Goal: Task Accomplishment & Management: Use online tool/utility

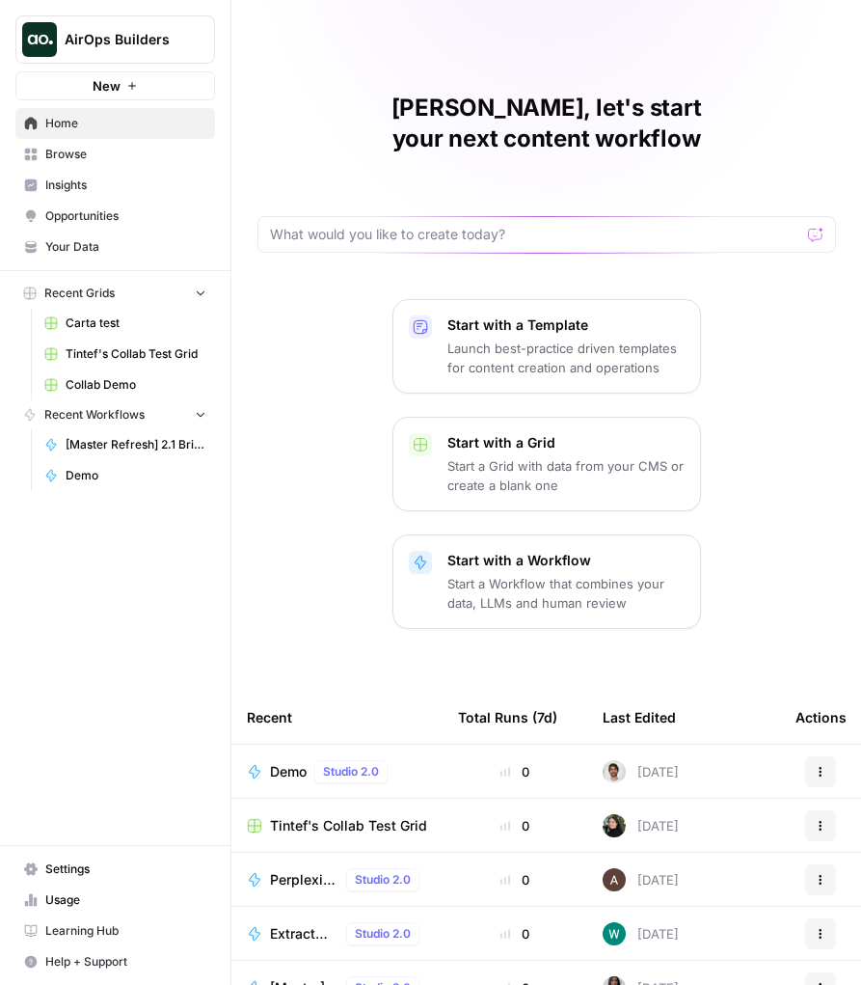
click at [249, 155] on div "Nicolas, let's start your next content workflow Start with a Template Launch be…" at bounding box center [546, 577] width 630 height 1154
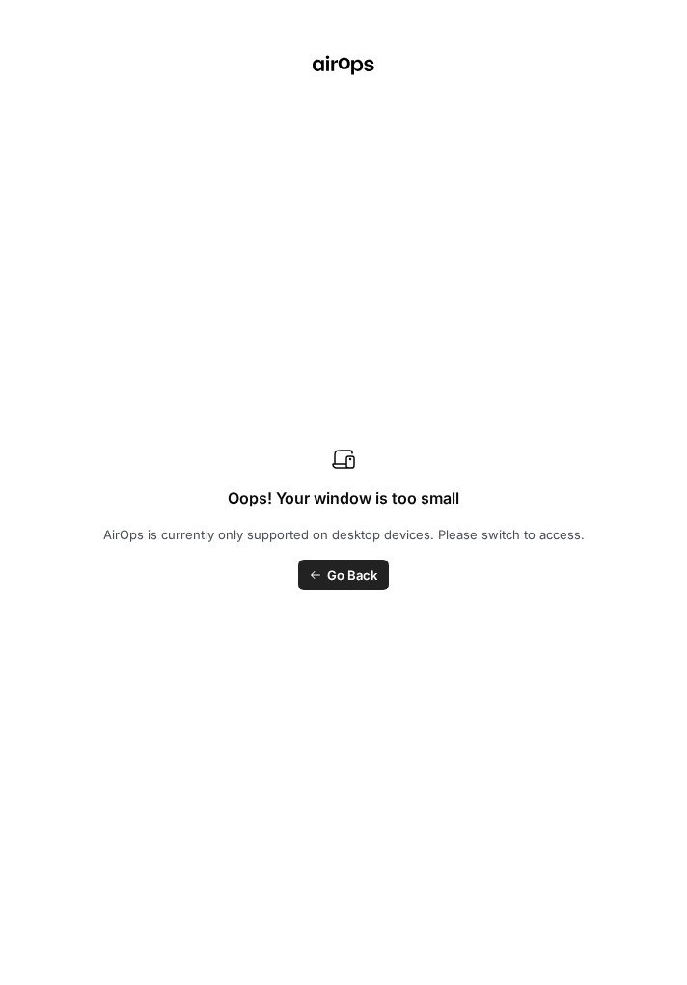
click at [639, 61] on div "Oops! Your window is too small AirOps is currently only supported on desktop de…" at bounding box center [343, 492] width 687 height 985
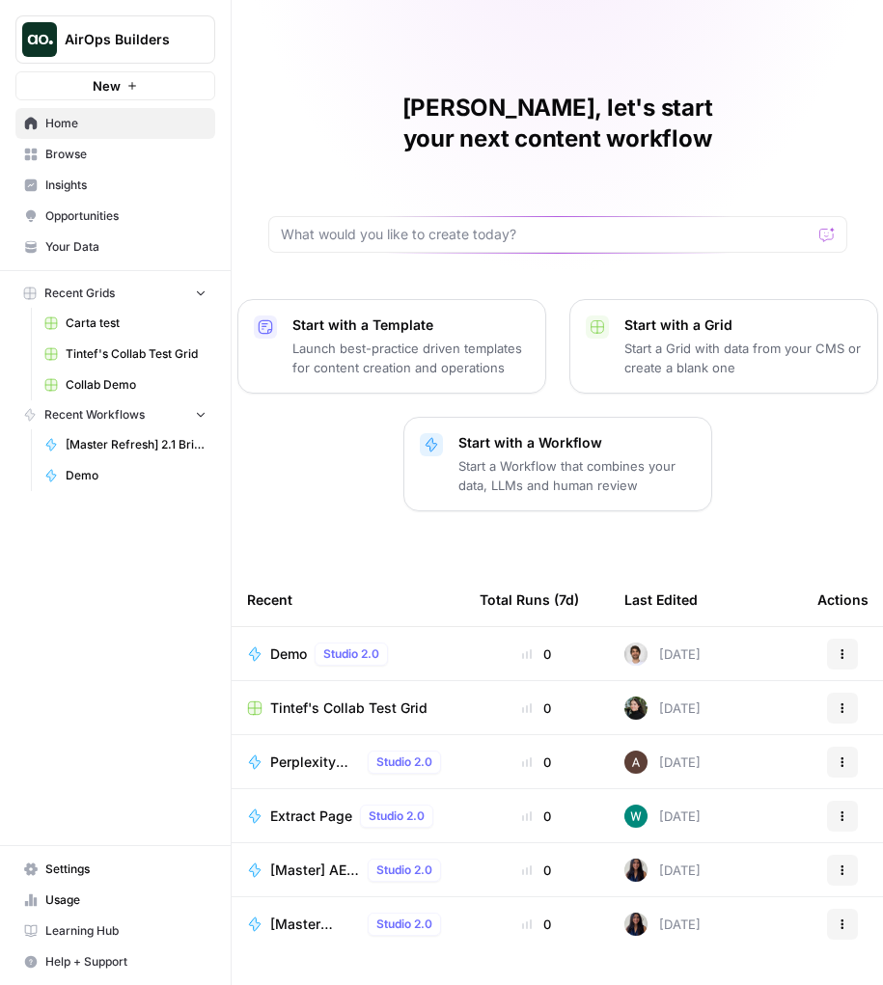
click at [287, 644] on span "Demo" at bounding box center [288, 653] width 37 height 19
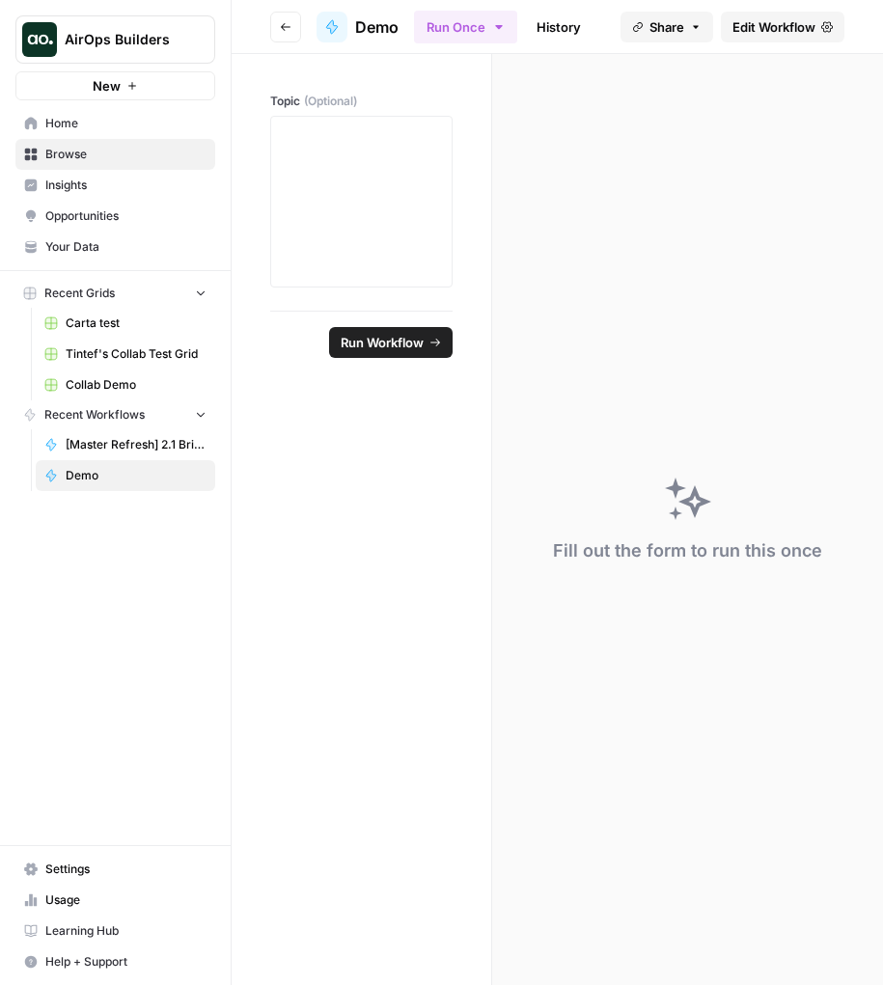
click at [700, 21] on span "Edit Workflow" at bounding box center [773, 26] width 83 height 19
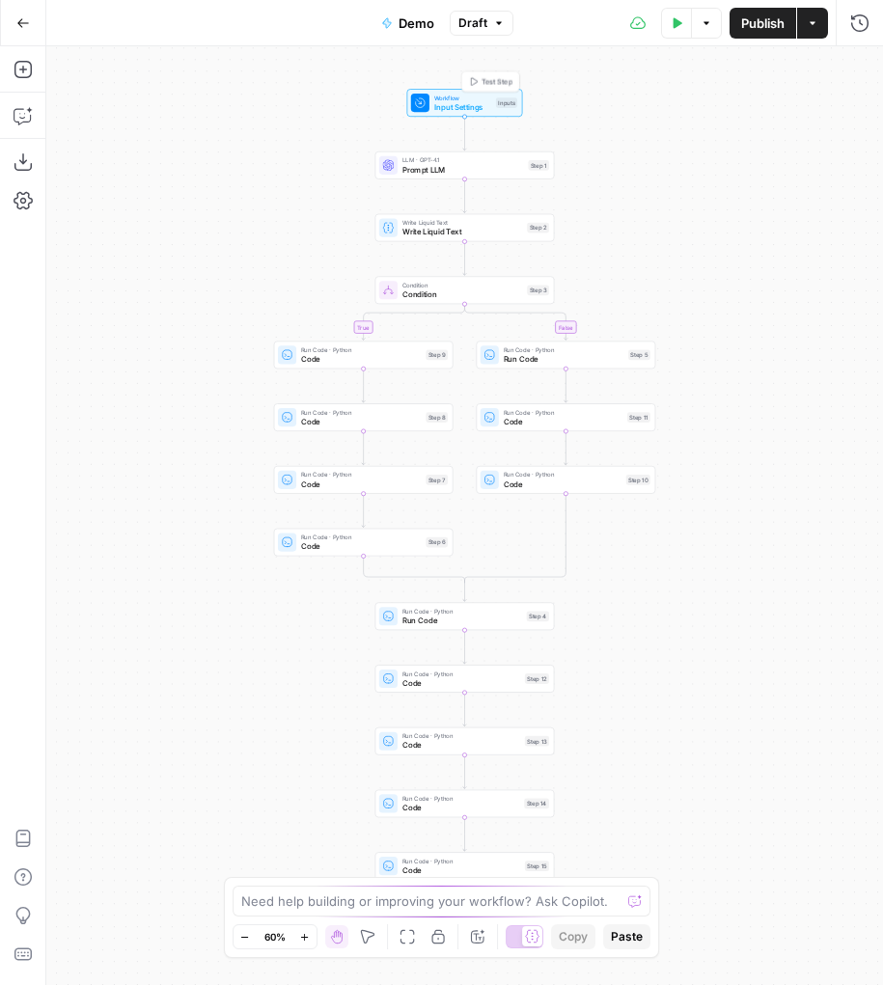
click at [484, 110] on span "Input Settings" at bounding box center [462, 107] width 57 height 12
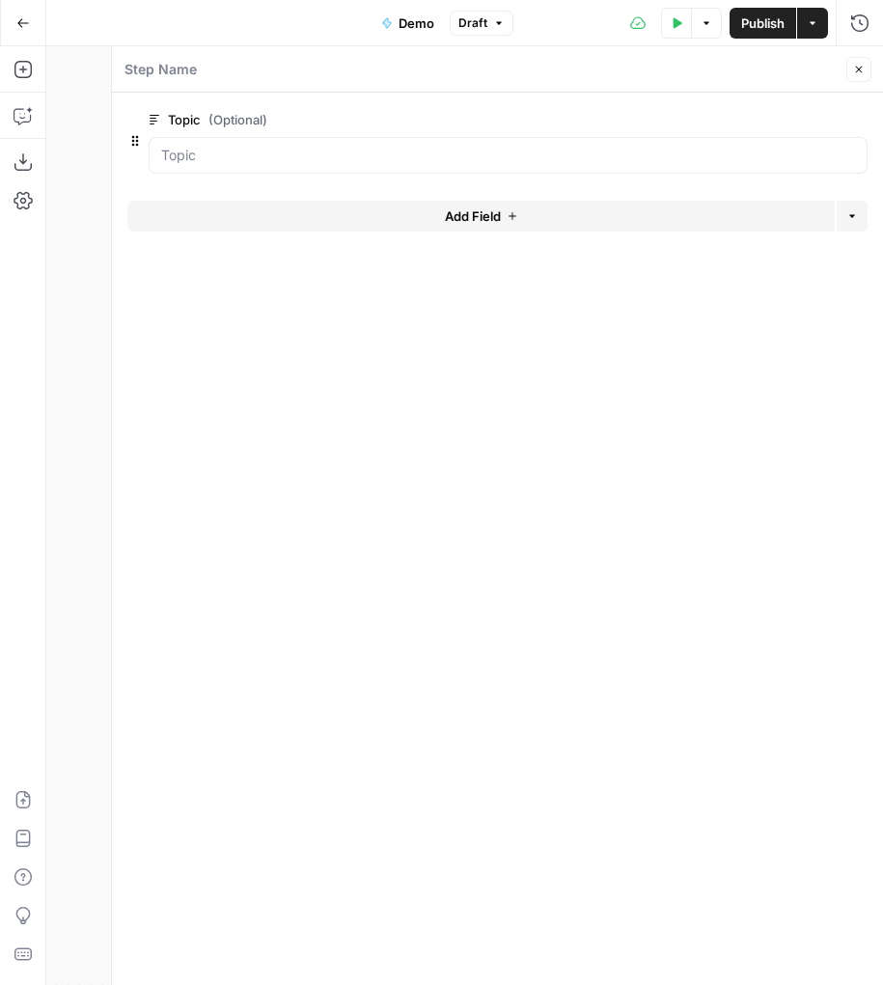
click at [607, 233] on div "Add Field Options" at bounding box center [497, 224] width 740 height 46
click at [607, 222] on button "Add Field" at bounding box center [480, 216] width 707 height 31
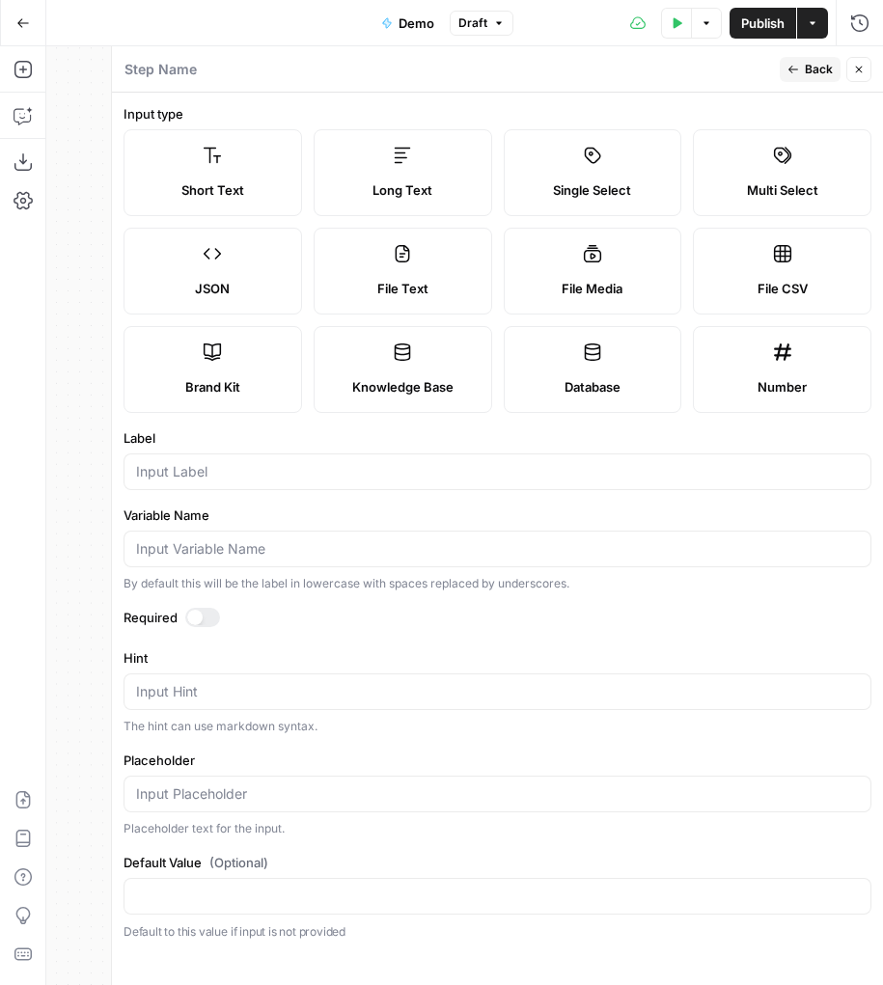
click at [700, 280] on div "File CSV" at bounding box center [782, 288] width 146 height 19
click at [594, 293] on span "File Media" at bounding box center [591, 288] width 61 height 19
type textarea "Supports .mp4, .mp3, .wav, .jpg, .png, .webp, .wma, .m4a file types"
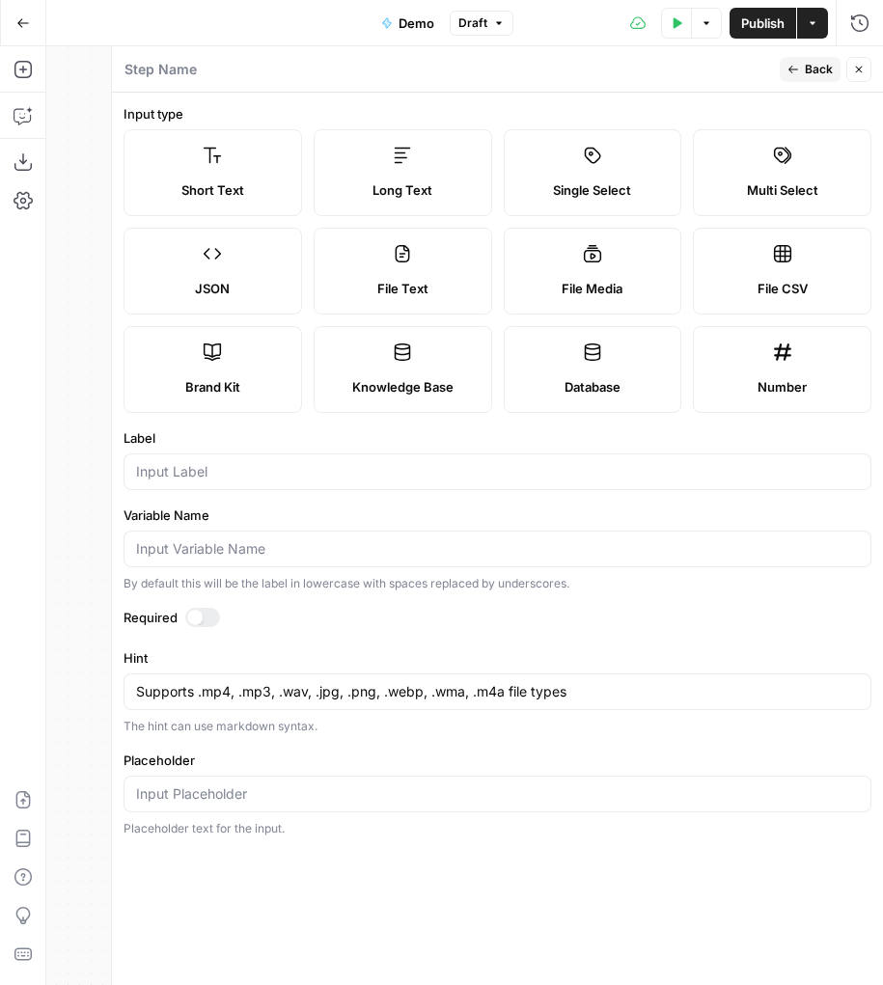
click at [600, 170] on label "Single Select" at bounding box center [592, 172] width 178 height 87
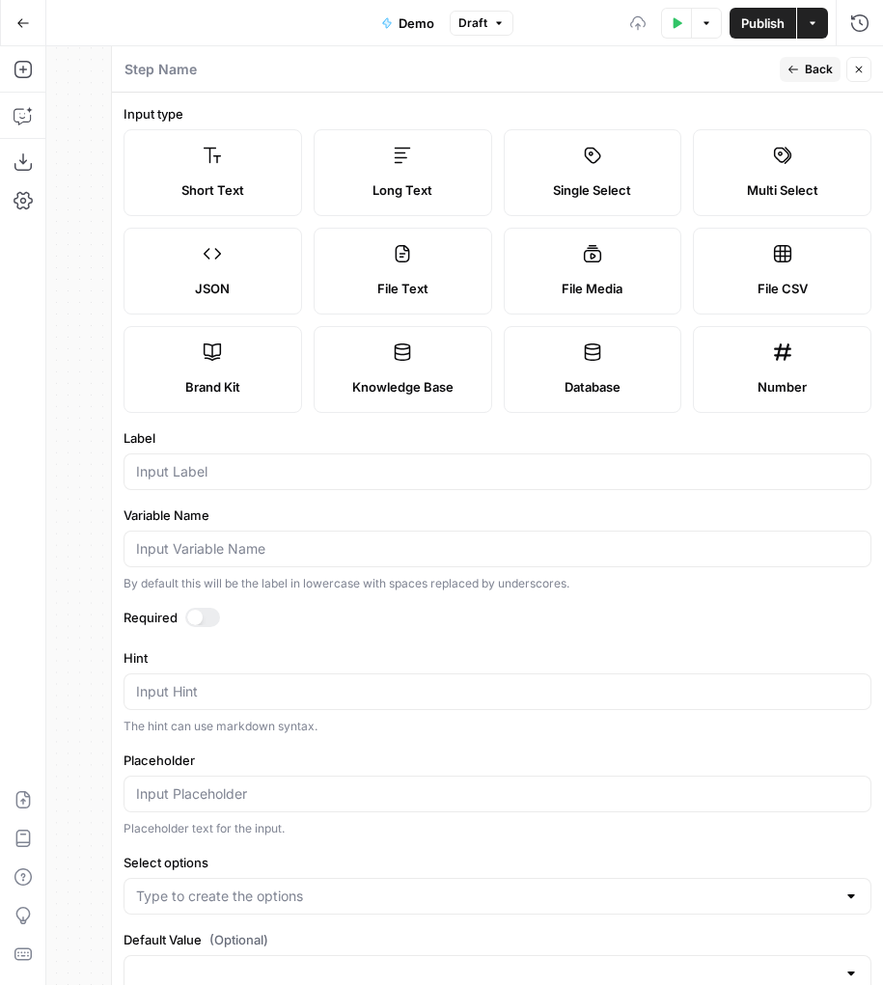
scroll to position [44, 0]
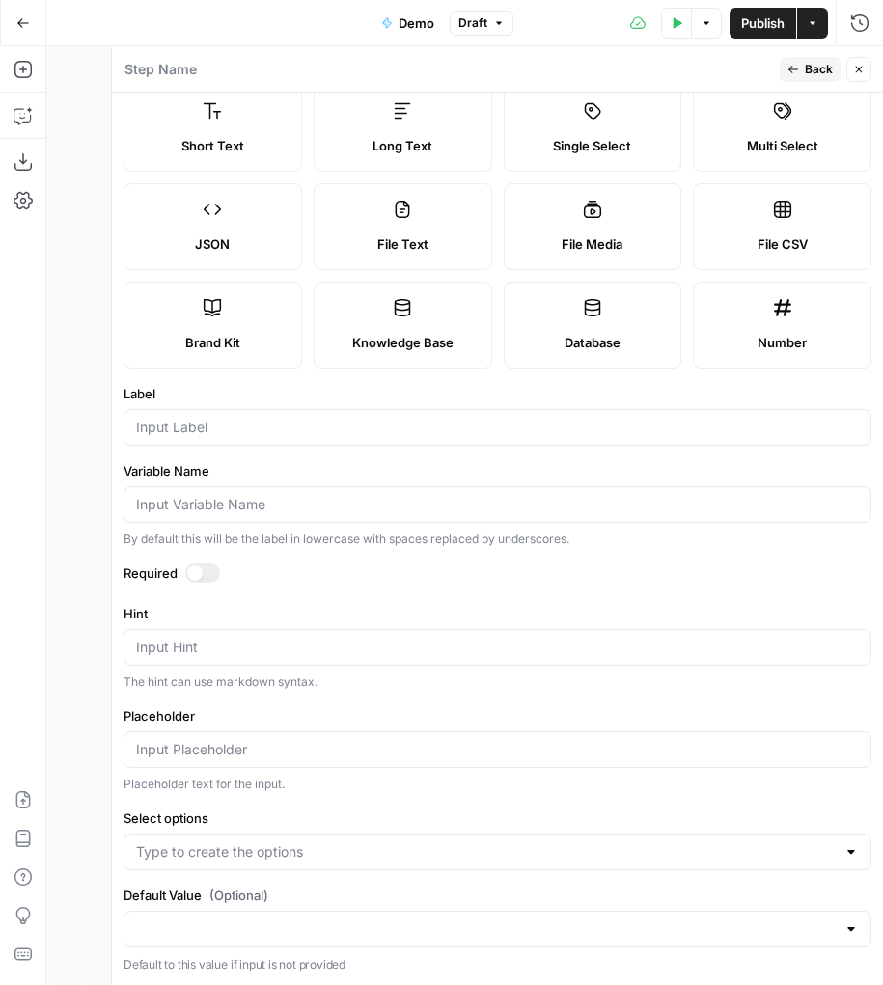
click at [700, 239] on div "File CSV" at bounding box center [782, 243] width 146 height 19
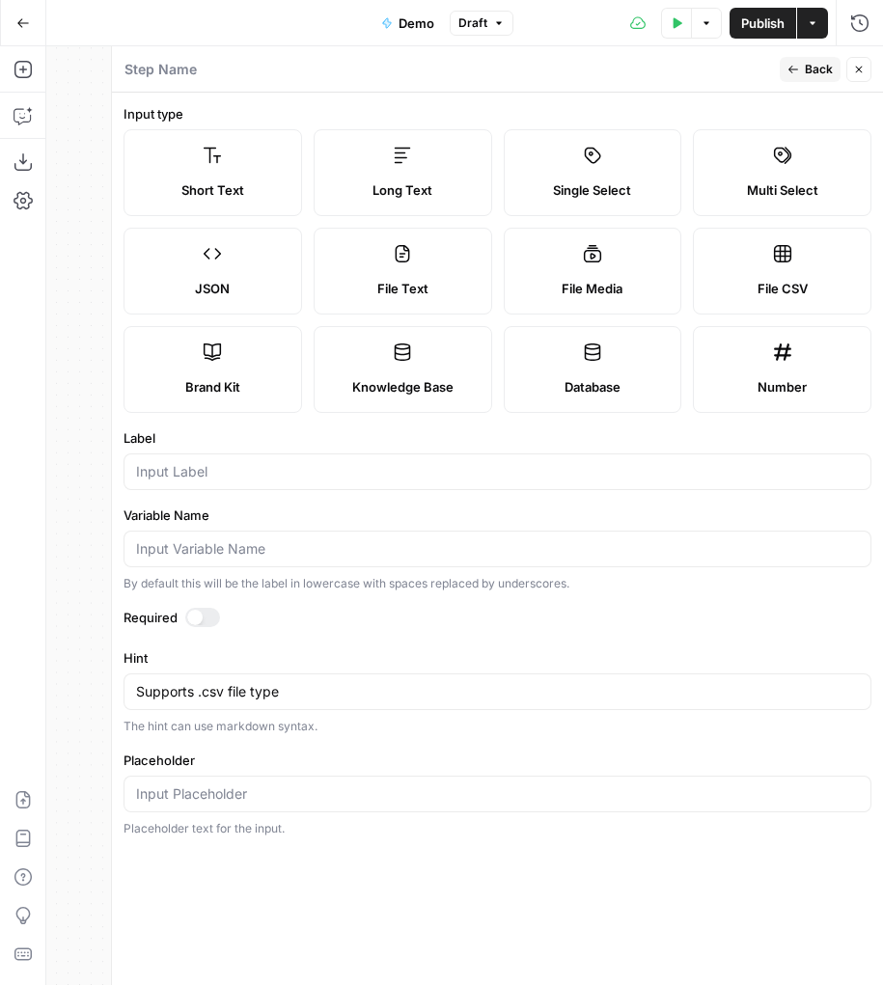
click at [649, 275] on label "File Media" at bounding box center [592, 271] width 178 height 87
type textarea "Supports .mp4, .mp3, .wav, .jpg, .png, .webp, .wma, .m4a file types"
click at [291, 364] on label "Brand Kit" at bounding box center [212, 369] width 178 height 87
type input "Brand Kit"
type input "brand_kit"
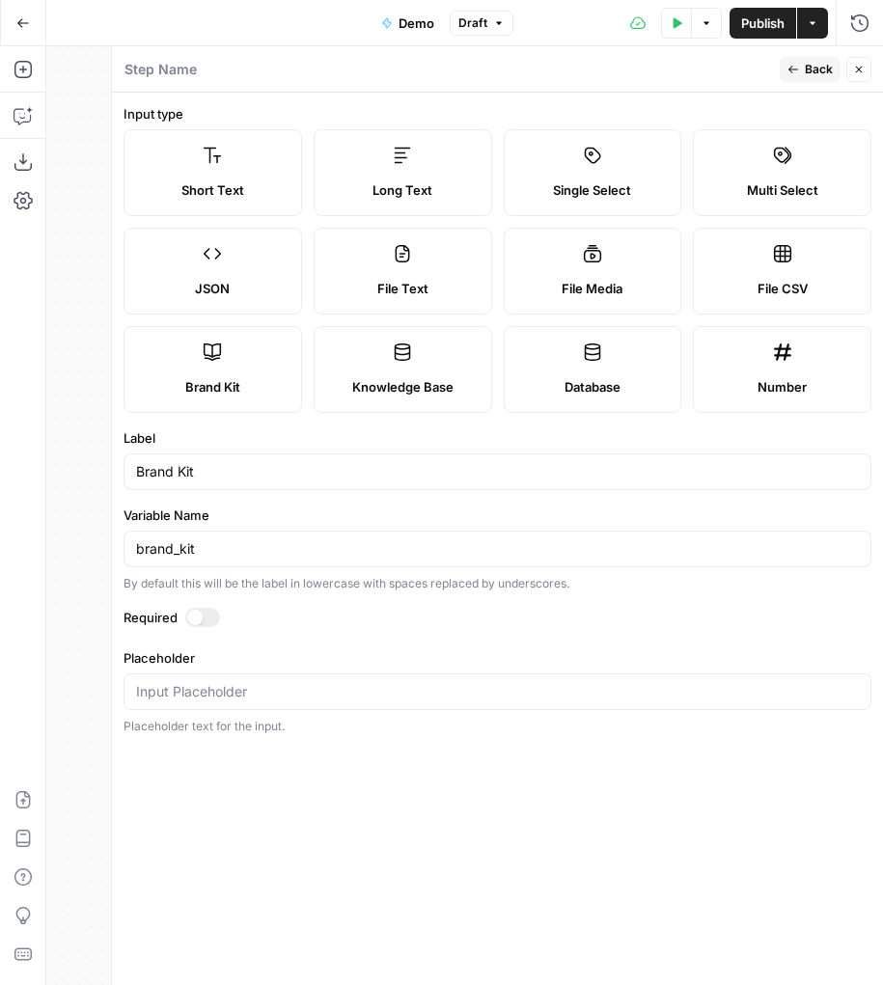
click at [398, 368] on label "Knowledge Base" at bounding box center [402, 369] width 178 height 87
click at [603, 368] on label "Database" at bounding box center [592, 369] width 178 height 87
click at [700, 368] on label "Number" at bounding box center [782, 369] width 178 height 87
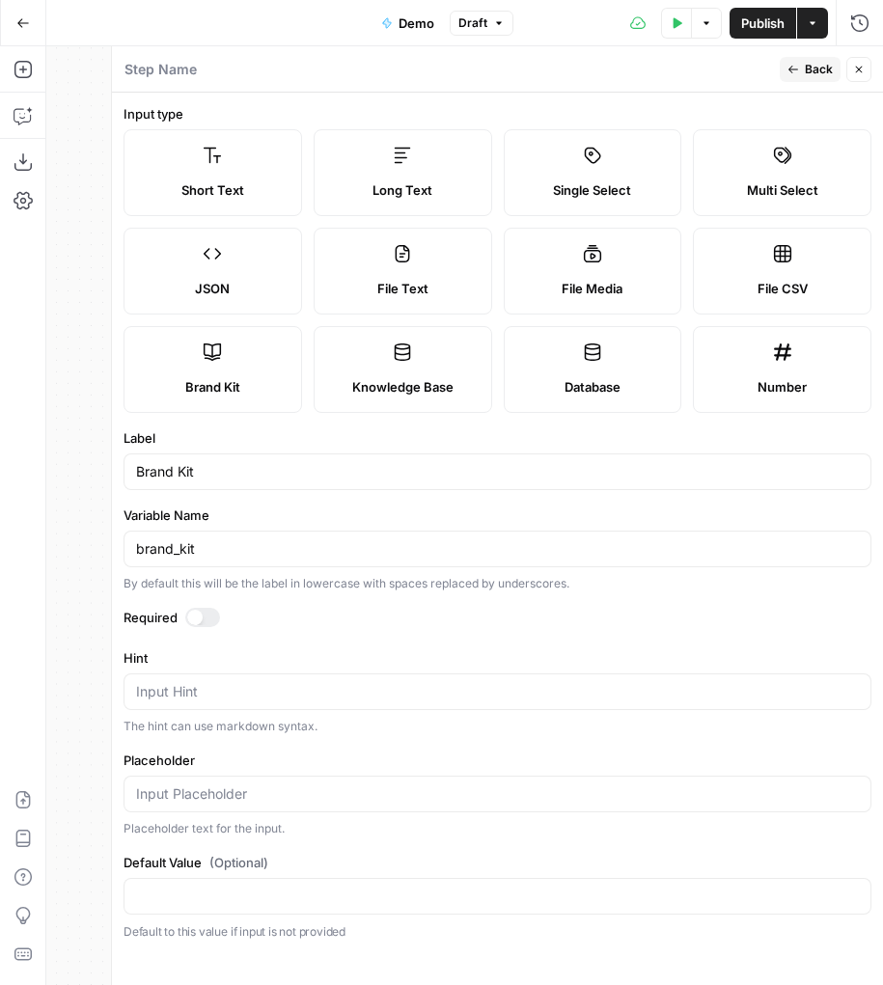
click at [700, 291] on div "File CSV" at bounding box center [782, 288] width 146 height 19
click at [627, 291] on div "File Media" at bounding box center [593, 288] width 146 height 19
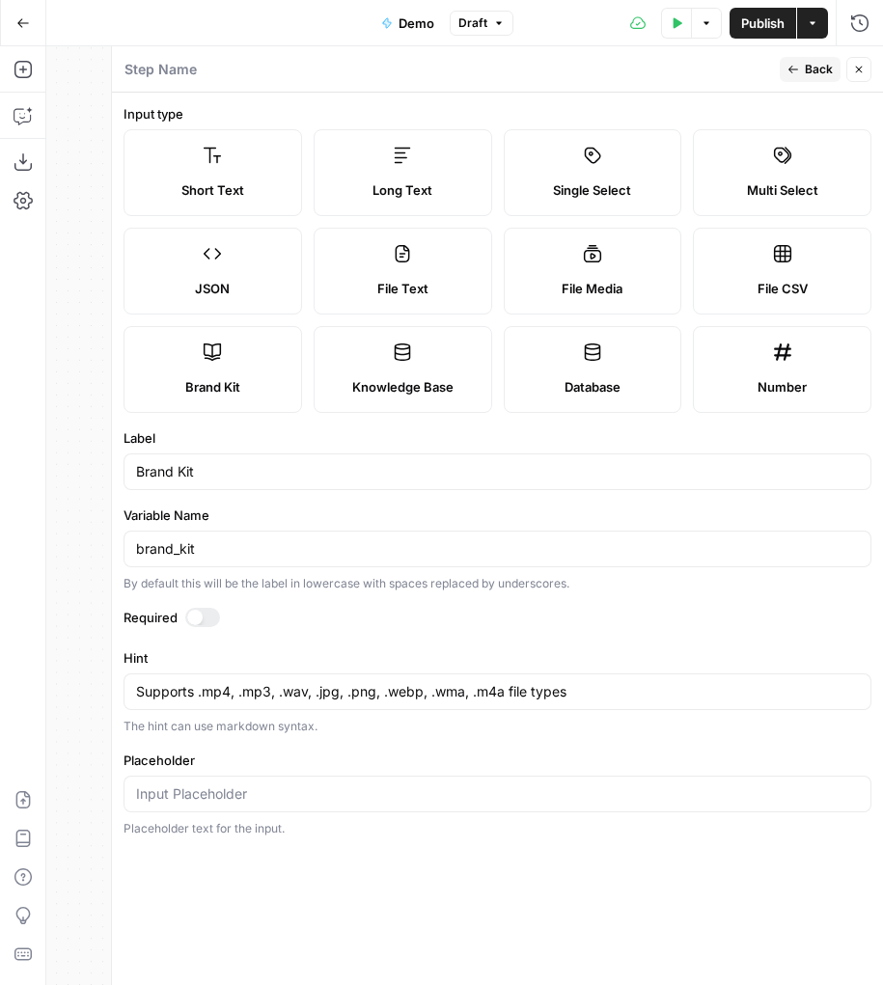
click at [387, 291] on span "File Text" at bounding box center [402, 288] width 51 height 19
click at [580, 293] on span "File Media" at bounding box center [591, 288] width 61 height 19
click at [700, 293] on div "File CSV" at bounding box center [782, 288] width 146 height 19
click at [628, 293] on div "File Media" at bounding box center [593, 288] width 146 height 19
click at [399, 293] on span "File Text" at bounding box center [402, 288] width 51 height 19
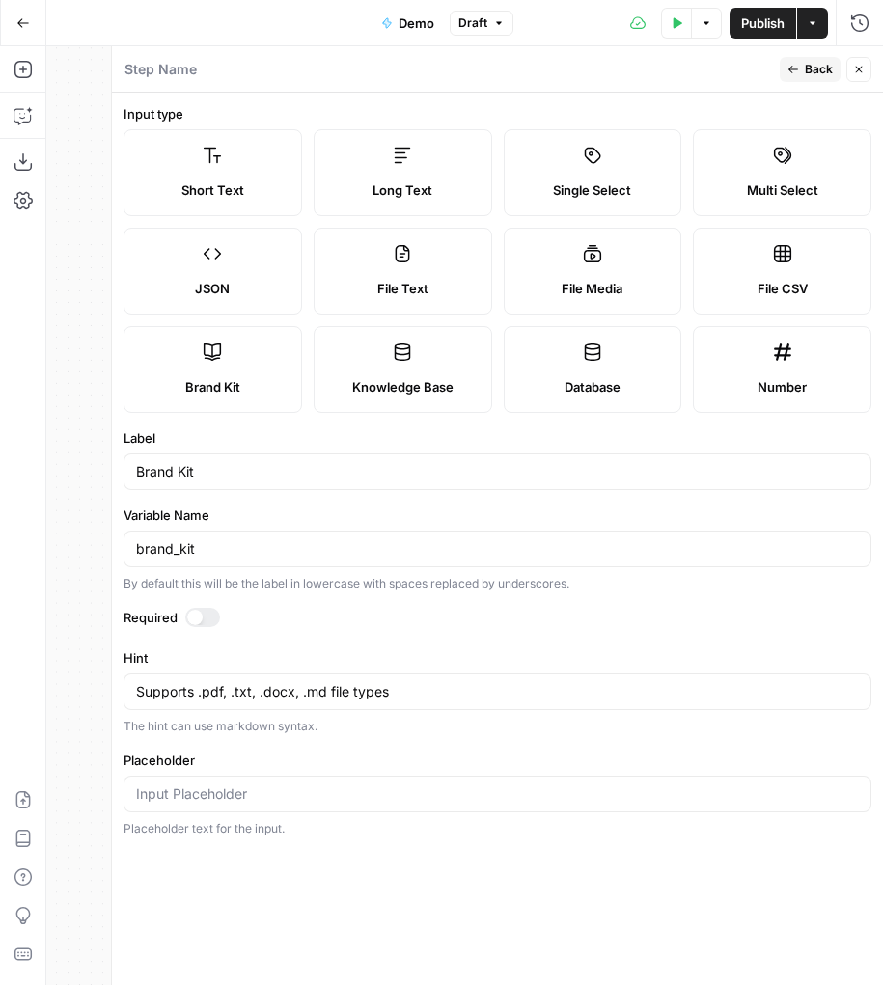
click at [632, 293] on div "File Media" at bounding box center [593, 288] width 146 height 19
click at [700, 290] on span "File CSV" at bounding box center [782, 288] width 50 height 19
click at [585, 290] on span "File Media" at bounding box center [591, 288] width 61 height 19
click at [428, 290] on div "File Text" at bounding box center [403, 288] width 146 height 19
click at [574, 290] on span "File Media" at bounding box center [591, 288] width 61 height 19
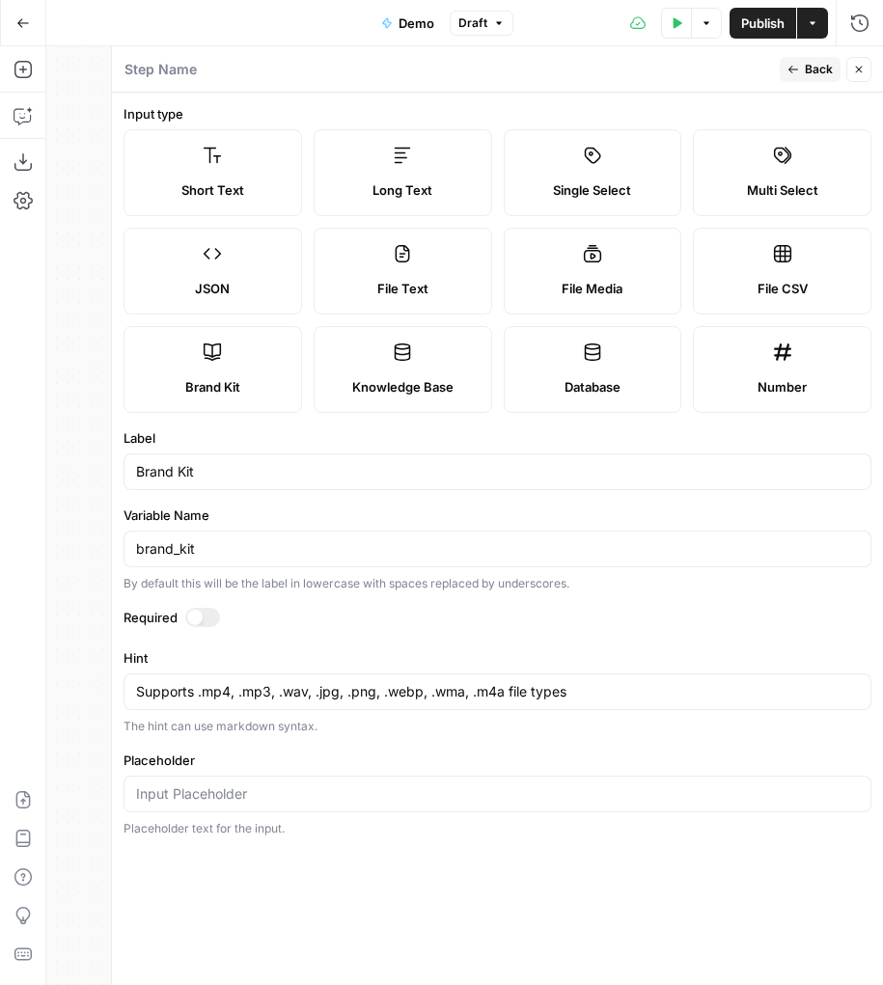
click at [700, 290] on label "File CSV" at bounding box center [782, 271] width 178 height 87
drag, startPoint x: 611, startPoint y: 291, endPoint x: 551, endPoint y: 291, distance: 59.8
click at [610, 291] on span "File Media" at bounding box center [591, 288] width 61 height 19
click at [452, 291] on div "File Text" at bounding box center [403, 288] width 146 height 19
click at [700, 291] on span "File CSV" at bounding box center [782, 288] width 50 height 19
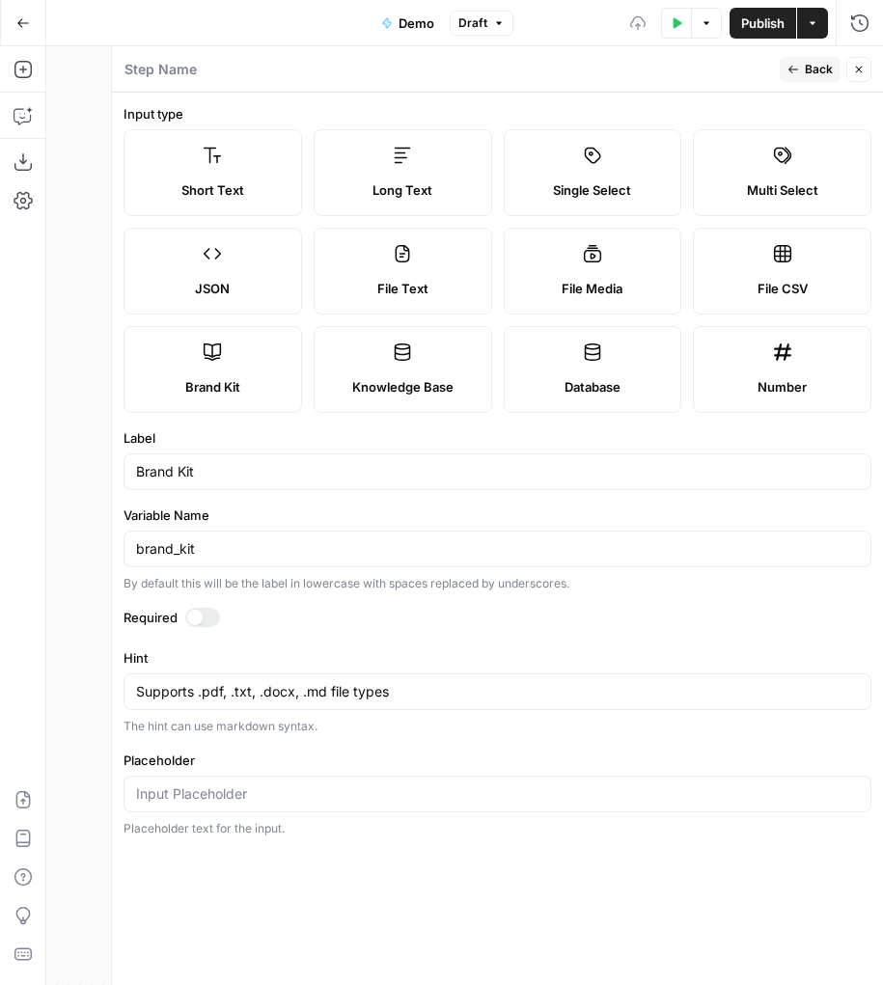
type textarea "Supports .csv file type"
click at [700, 70] on div "Run History E" at bounding box center [818, 64] width 110 height 34
